Goal: Task Accomplishment & Management: Use online tool/utility

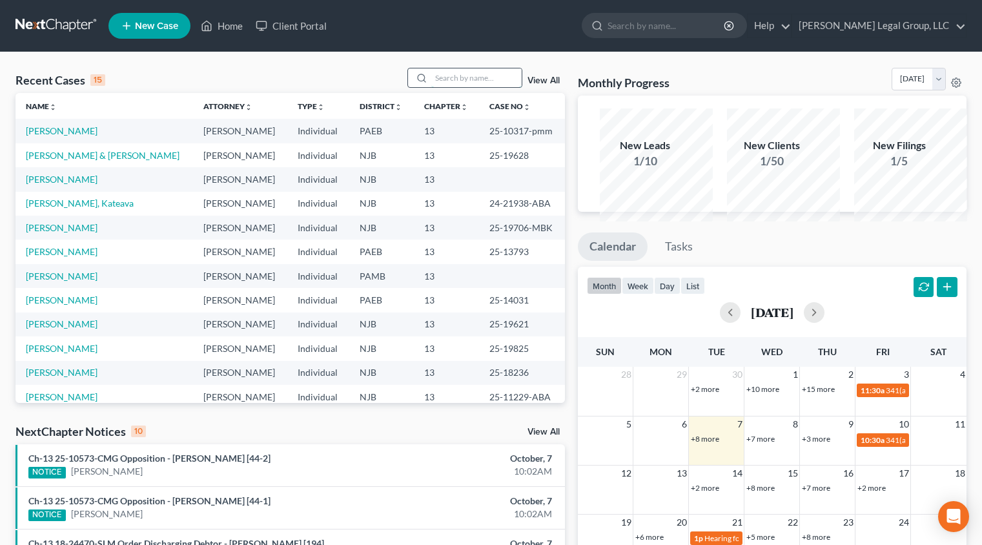
click at [441, 87] on input "search" at bounding box center [476, 77] width 90 height 19
type input "alomar"
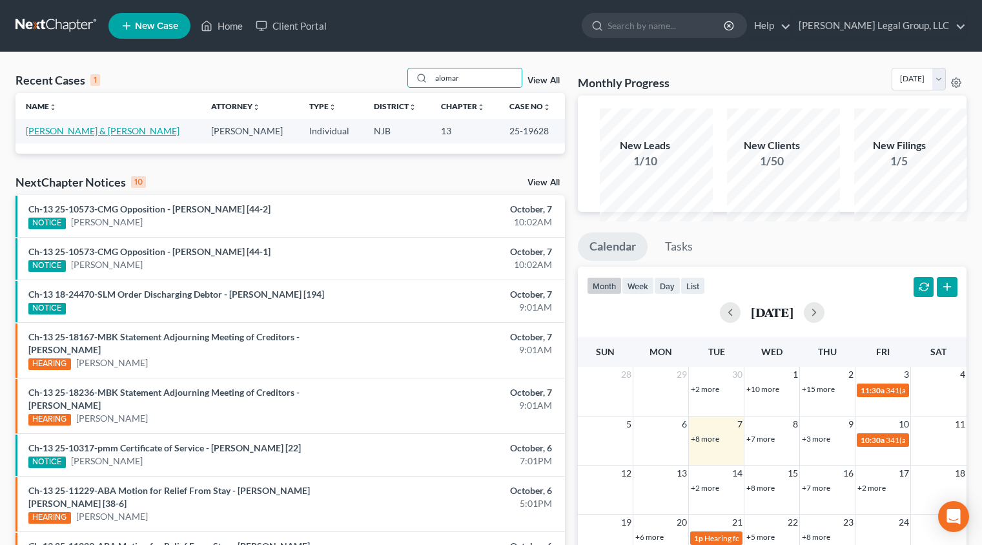
click at [95, 136] on link "[PERSON_NAME] & [PERSON_NAME]" at bounding box center [103, 130] width 154 height 11
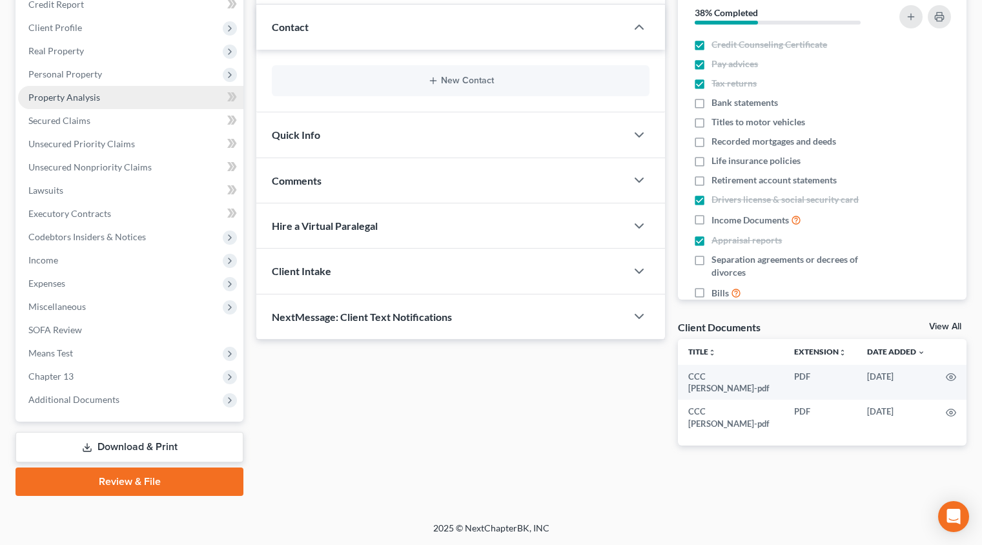
scroll to position [258, 0]
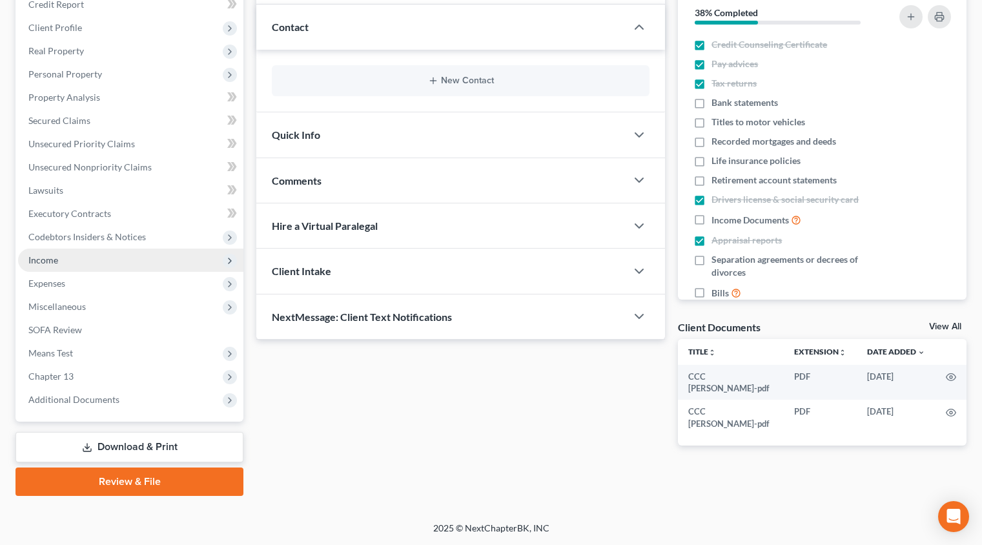
click at [180, 272] on span "Income" at bounding box center [130, 259] width 225 height 23
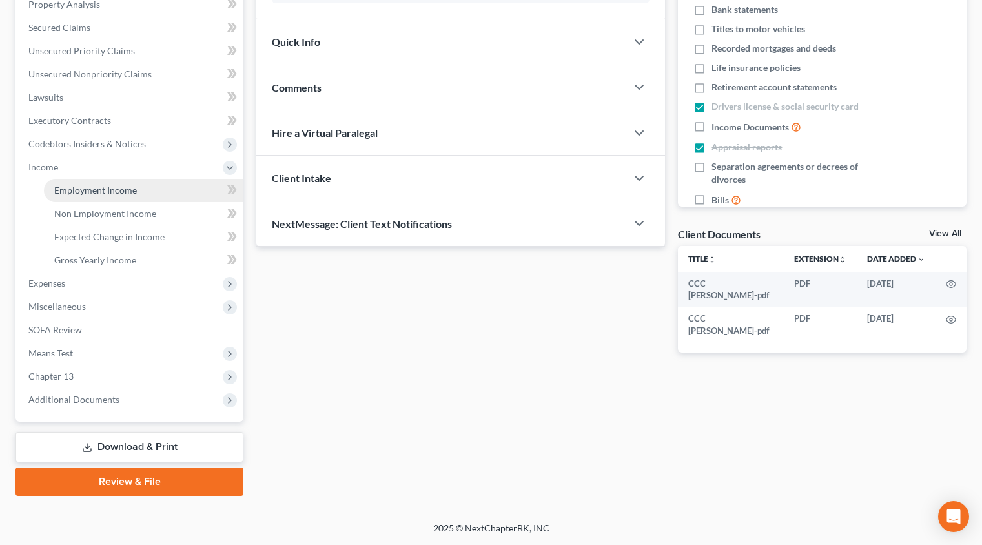
click at [170, 202] on link "Employment Income" at bounding box center [143, 190] width 199 height 23
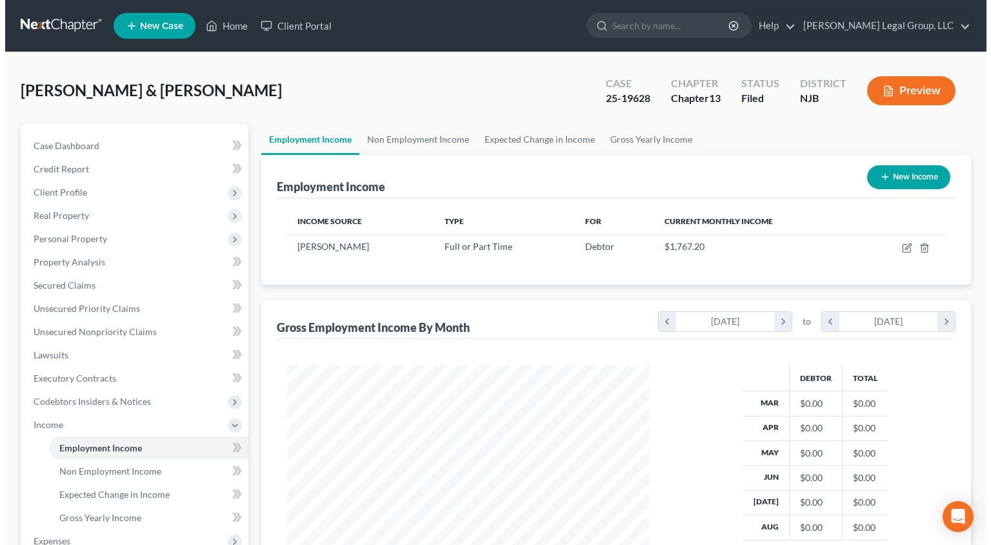
scroll to position [288, 389]
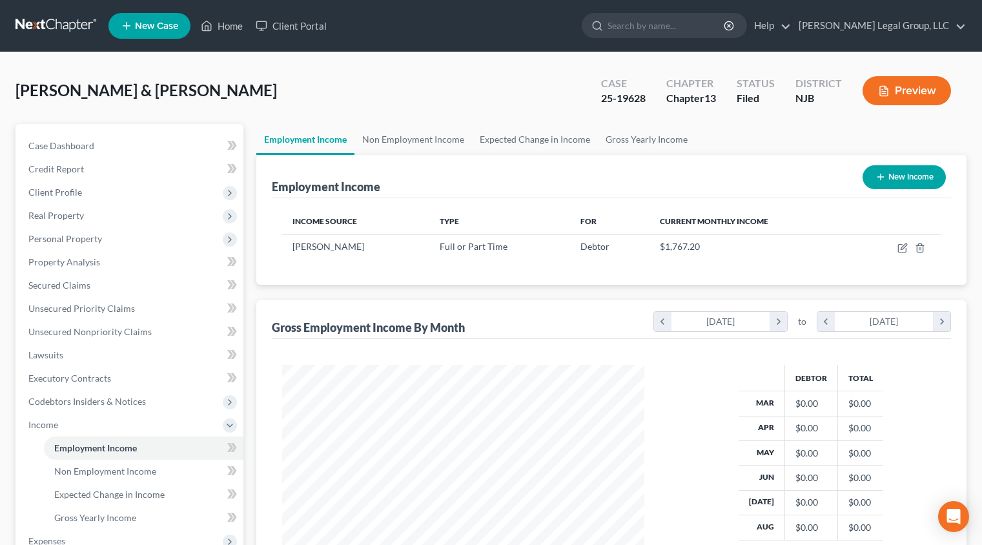
click at [896, 105] on button "Preview" at bounding box center [906, 90] width 88 height 29
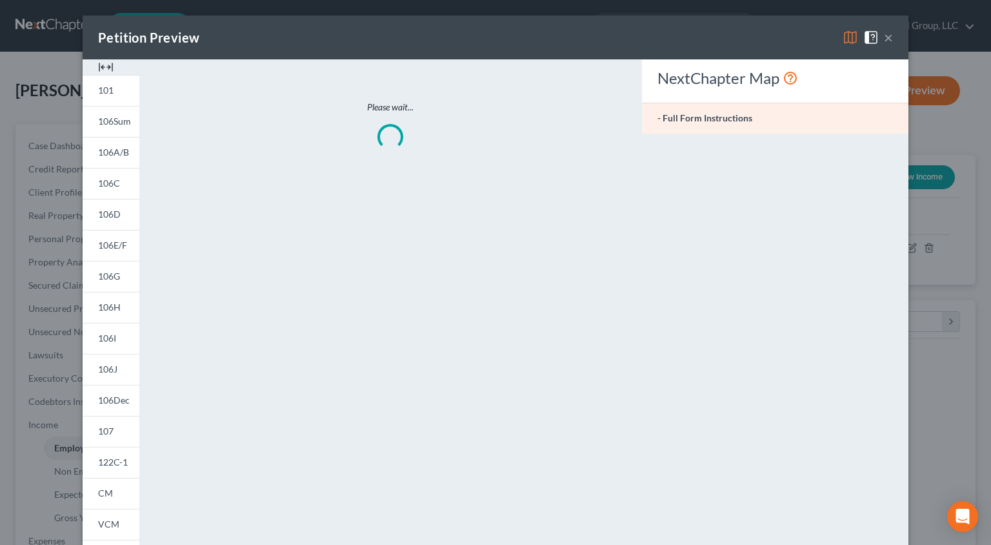
scroll to position [288, 392]
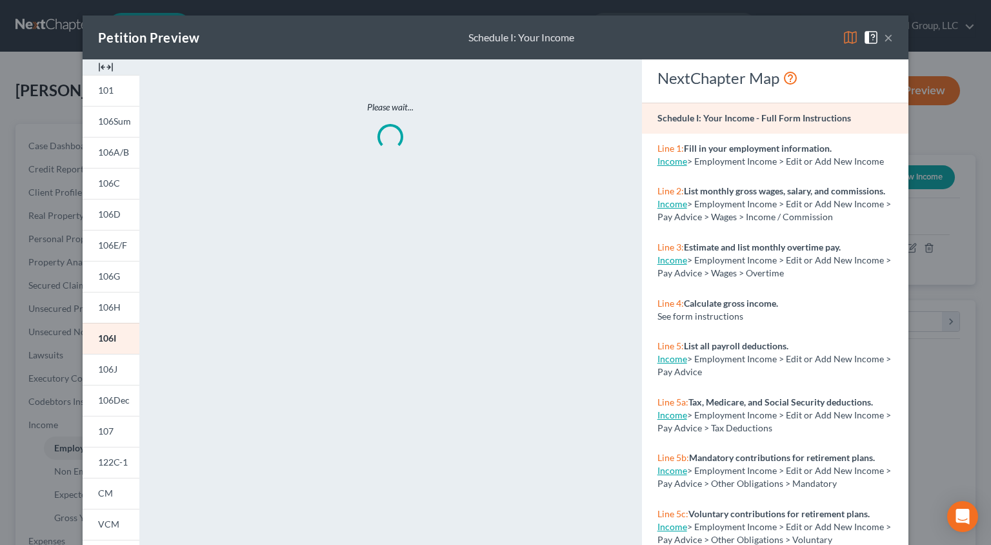
click at [858, 41] on img at bounding box center [850, 37] width 15 height 15
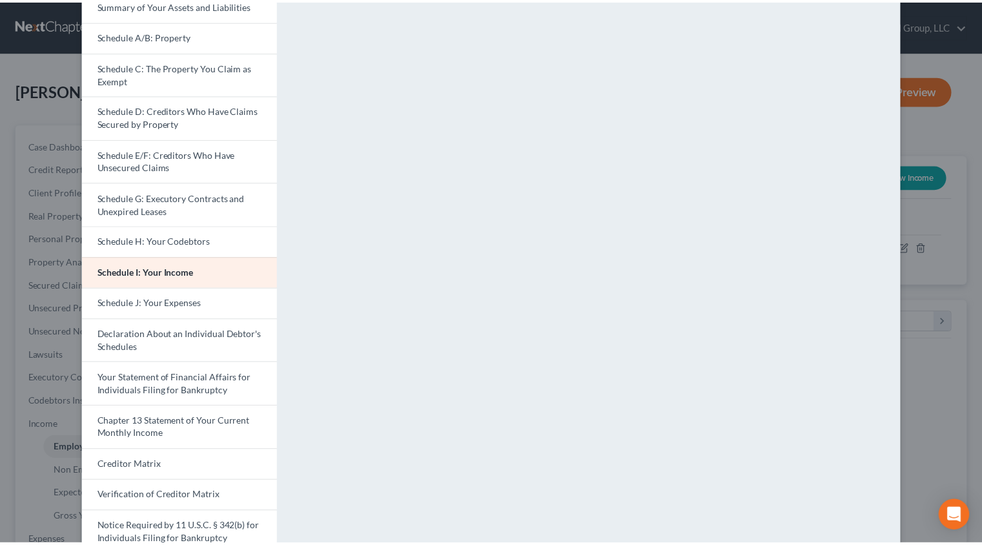
scroll to position [0, 0]
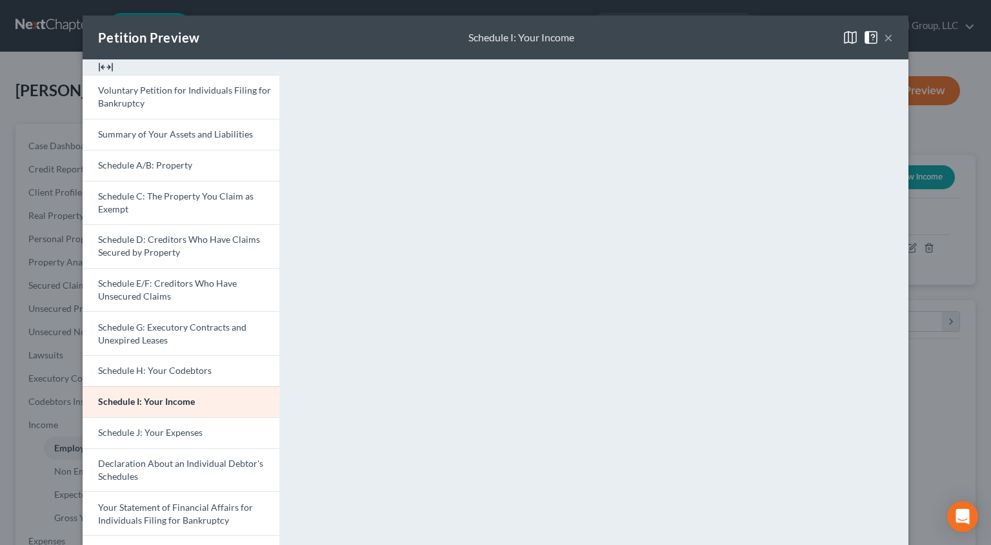
click at [893, 45] on button "×" at bounding box center [888, 37] width 9 height 15
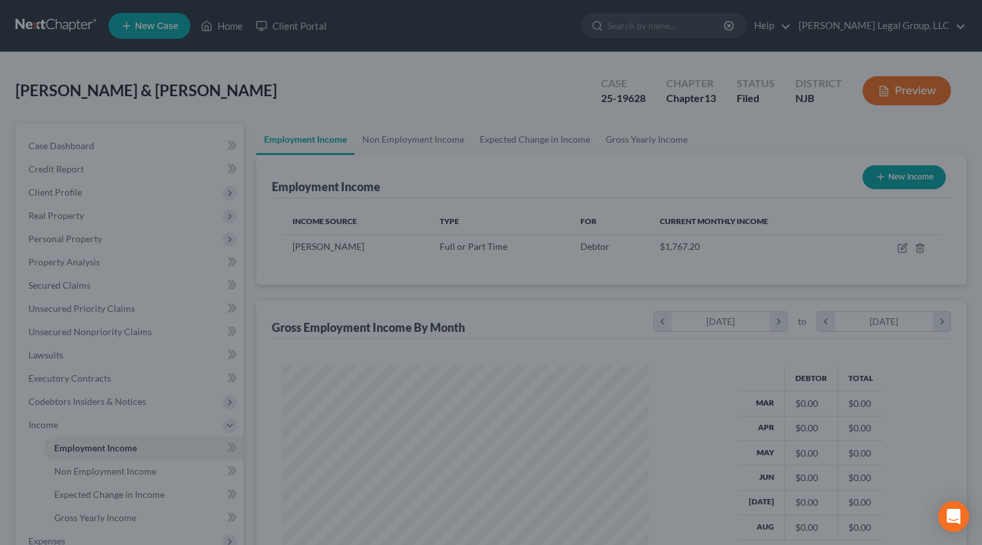
scroll to position [645137, 645037]
